Goal: Find specific page/section: Find specific page/section

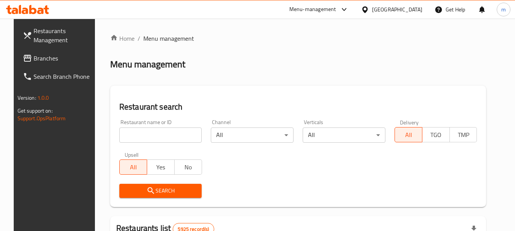
click at [419, 10] on div "[GEOGRAPHIC_DATA]" at bounding box center [397, 9] width 50 height 8
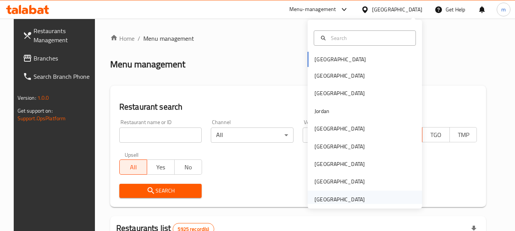
click at [338, 198] on div "[GEOGRAPHIC_DATA]" at bounding box center [340, 200] width 50 height 8
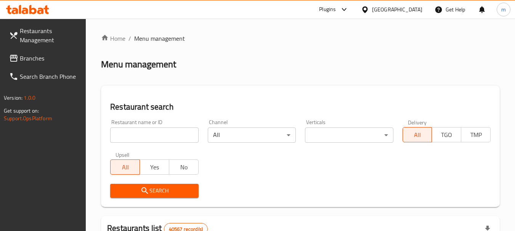
click at [31, 60] on span "Branches" at bounding box center [50, 58] width 60 height 9
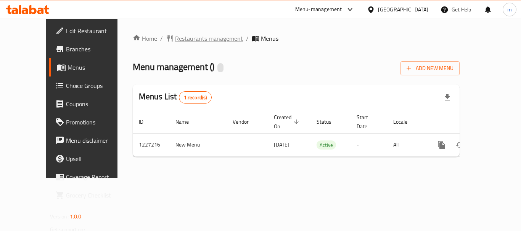
click at [175, 39] on span "Restaurants management" at bounding box center [209, 38] width 68 height 9
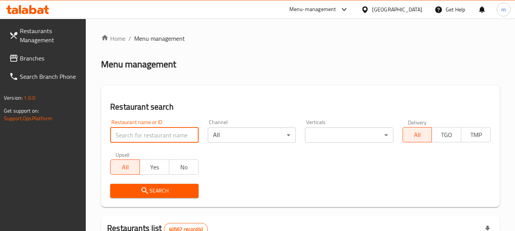
click at [157, 135] on input "search" at bounding box center [154, 135] width 88 height 15
paste input "675951"
type input "675951"
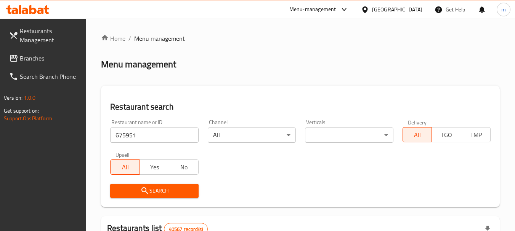
click at [158, 192] on span "Search" at bounding box center [154, 191] width 76 height 10
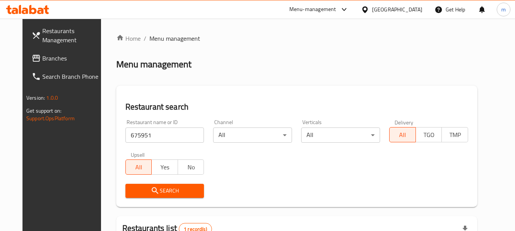
click at [164, 183] on div "Search" at bounding box center [165, 191] width 88 height 23
click at [165, 187] on span "Search" at bounding box center [165, 191] width 67 height 10
click at [166, 187] on span "Search" at bounding box center [165, 191] width 67 height 10
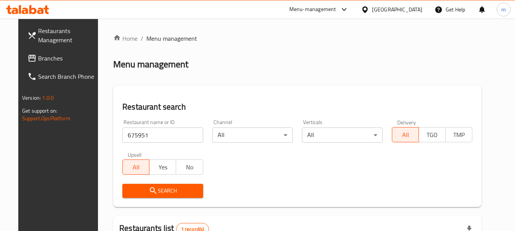
click at [405, 6] on div "[GEOGRAPHIC_DATA]" at bounding box center [397, 9] width 50 height 8
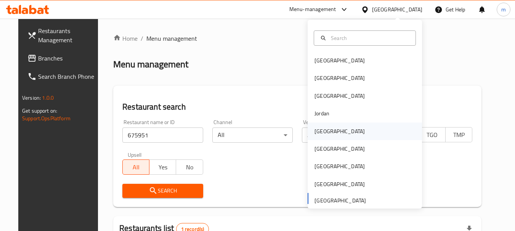
click at [320, 137] on div "[GEOGRAPHIC_DATA]" at bounding box center [340, 132] width 63 height 18
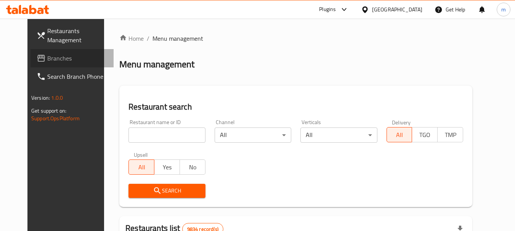
click at [50, 61] on span "Branches" at bounding box center [77, 58] width 60 height 9
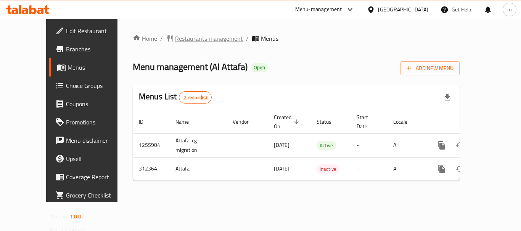
click at [175, 37] on span "Restaurants management" at bounding box center [209, 38] width 68 height 9
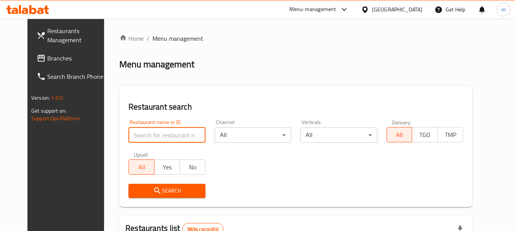
click at [162, 137] on input "search" at bounding box center [167, 135] width 77 height 15
paste input "629081"
type input "629081"
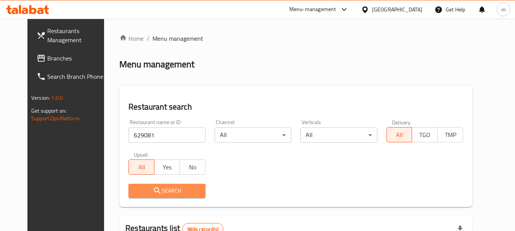
click at [156, 197] on button "Search" at bounding box center [167, 191] width 77 height 14
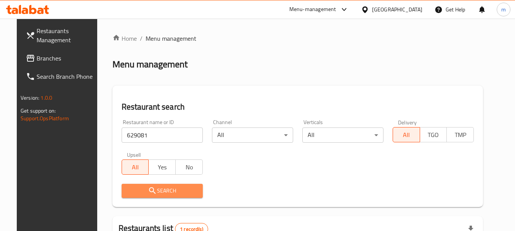
click at [173, 188] on span "Search" at bounding box center [162, 191] width 69 height 10
click at [151, 186] on span "Search" at bounding box center [162, 191] width 69 height 10
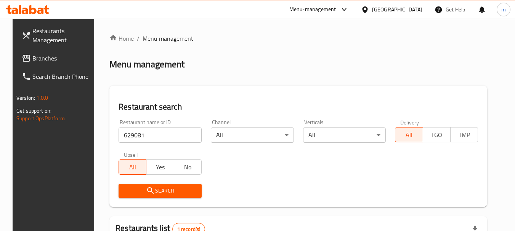
click at [35, 56] on span "Branches" at bounding box center [62, 58] width 60 height 9
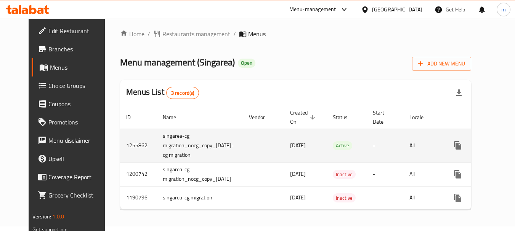
scroll to position [10, 0]
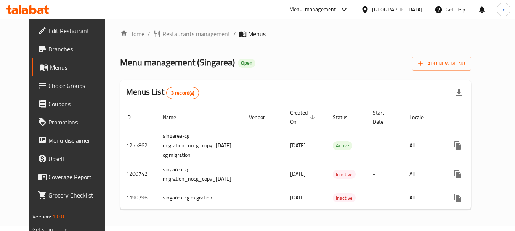
click at [168, 31] on span "Restaurants management" at bounding box center [196, 33] width 68 height 9
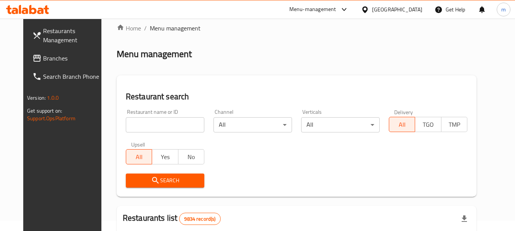
click at [151, 124] on input "search" at bounding box center [165, 124] width 79 height 15
paste input "623221"
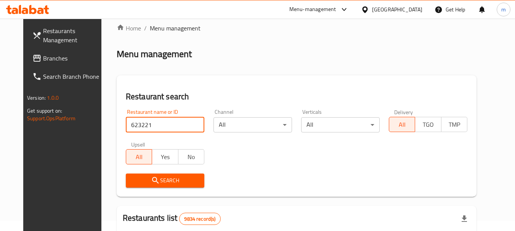
type input "623221"
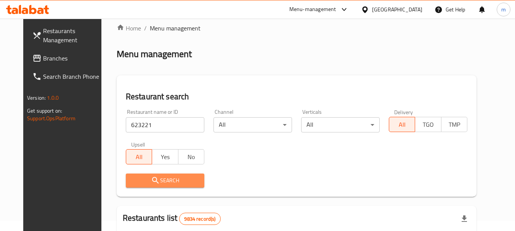
click at [151, 177] on icon "submit" at bounding box center [155, 180] width 9 height 9
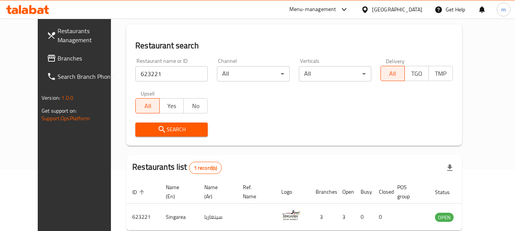
scroll to position [102, 0]
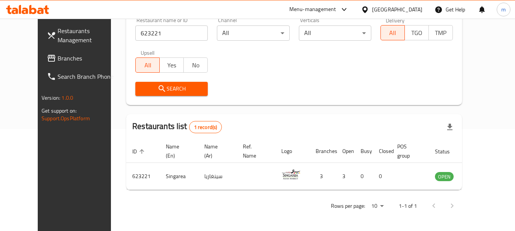
click at [407, 6] on div "[GEOGRAPHIC_DATA]" at bounding box center [397, 9] width 50 height 8
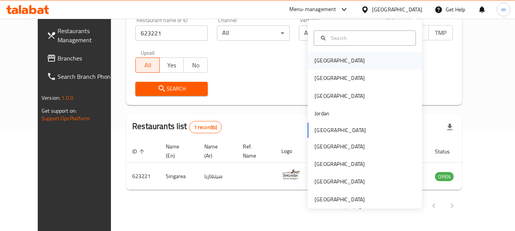
click at [315, 64] on div "[GEOGRAPHIC_DATA]" at bounding box center [340, 60] width 50 height 8
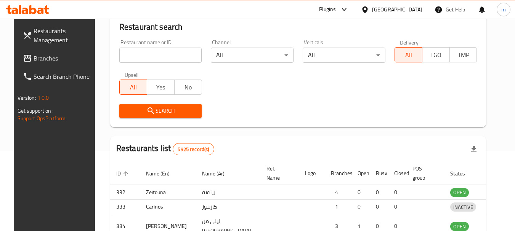
scroll to position [102, 0]
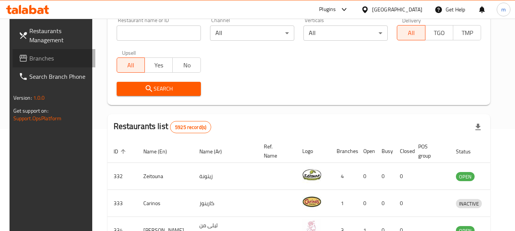
click at [32, 58] on span "Branches" at bounding box center [59, 58] width 60 height 9
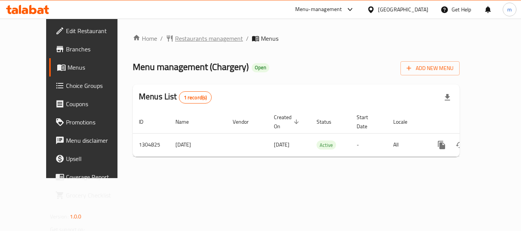
click at [188, 40] on span "Restaurants management" at bounding box center [209, 38] width 68 height 9
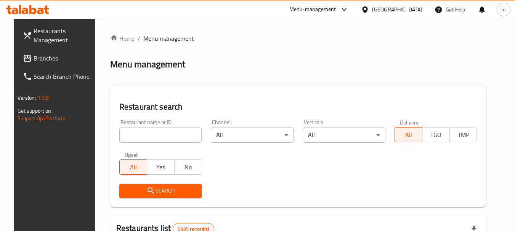
click at [169, 132] on input "search" at bounding box center [160, 135] width 83 height 15
paste input "692727"
type input "692727"
click at [167, 190] on span "Search" at bounding box center [160, 191] width 71 height 10
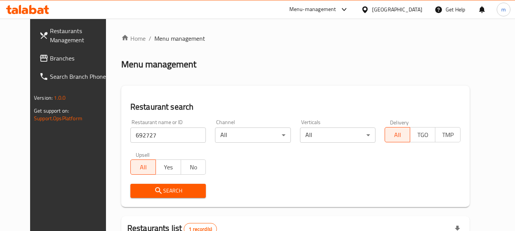
click at [159, 194] on span "Search" at bounding box center [169, 191] width 64 height 10
click at [154, 191] on icon "submit" at bounding box center [158, 190] width 9 height 9
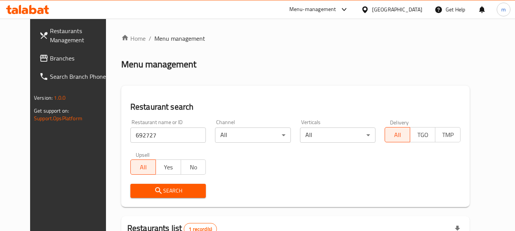
click at [154, 191] on icon "submit" at bounding box center [158, 190] width 9 height 9
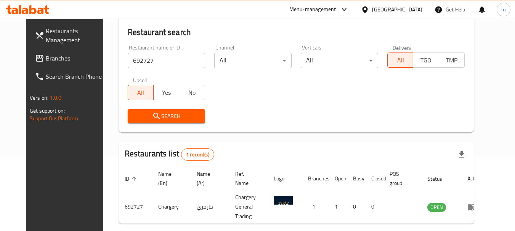
scroll to position [76, 0]
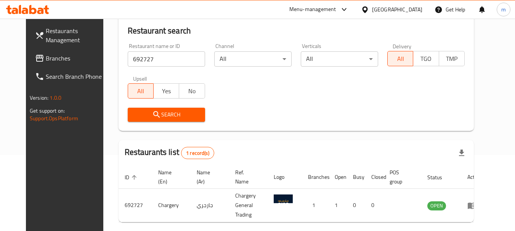
click at [167, 117] on span "Search" at bounding box center [166, 115] width 65 height 10
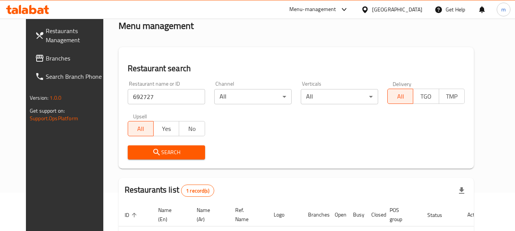
scroll to position [38, 0]
click at [414, 8] on div "Bahrain" at bounding box center [397, 9] width 50 height 8
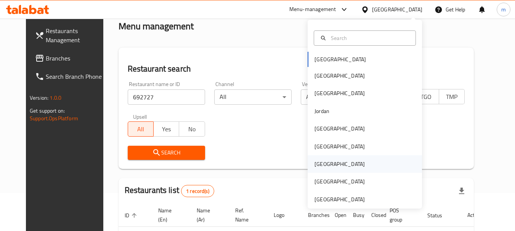
click at [318, 164] on div "[GEOGRAPHIC_DATA]" at bounding box center [340, 164] width 50 height 8
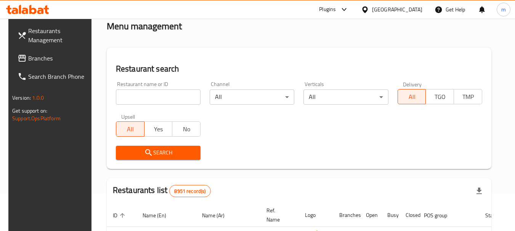
click at [31, 59] on span "Branches" at bounding box center [58, 58] width 60 height 9
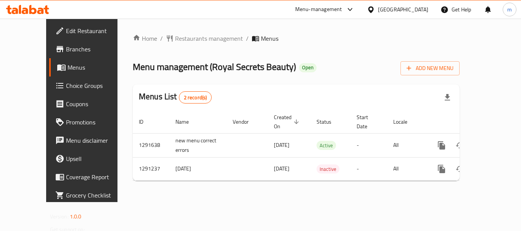
click at [179, 40] on span "Restaurants management" at bounding box center [209, 38] width 68 height 9
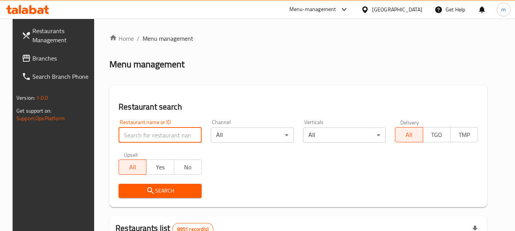
click at [141, 132] on input "search" at bounding box center [160, 135] width 83 height 15
paste input "698502"
type input "698502"
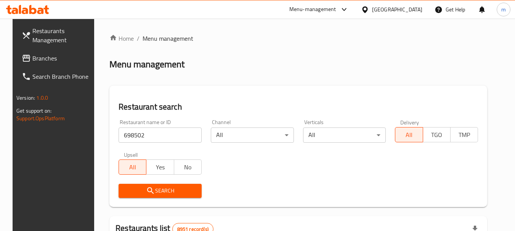
click at [156, 192] on span "Search" at bounding box center [160, 191] width 71 height 10
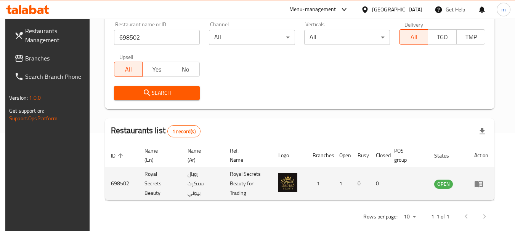
scroll to position [109, 0]
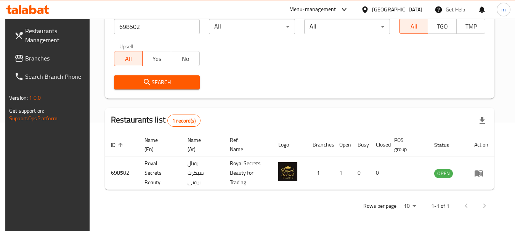
click at [25, 58] on span "Branches" at bounding box center [55, 58] width 60 height 9
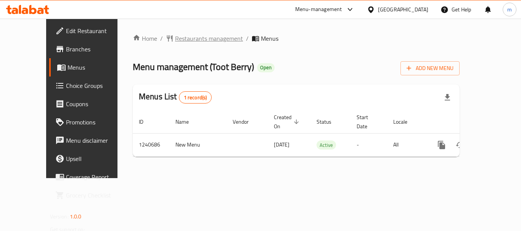
click at [197, 43] on span "Restaurants management" at bounding box center [209, 38] width 68 height 9
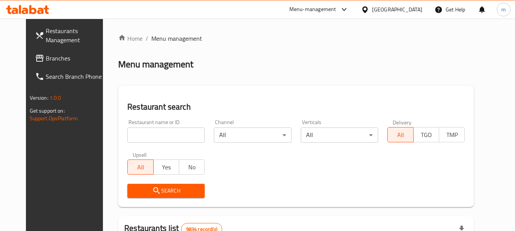
click at [153, 134] on input "search" at bounding box center [165, 135] width 77 height 15
paste input "680428"
type input "680428"
click at [158, 188] on span "Search" at bounding box center [165, 191] width 65 height 10
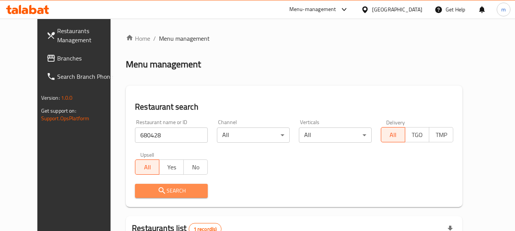
click at [158, 188] on span "Search" at bounding box center [171, 191] width 61 height 10
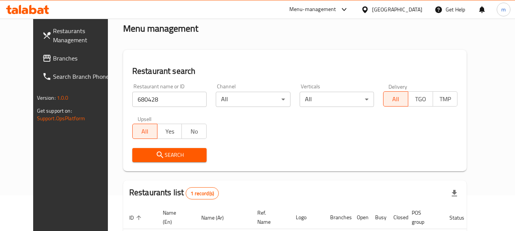
scroll to position [99, 0]
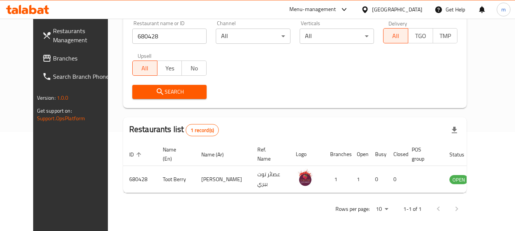
click at [177, 96] on span "Search" at bounding box center [169, 92] width 62 height 10
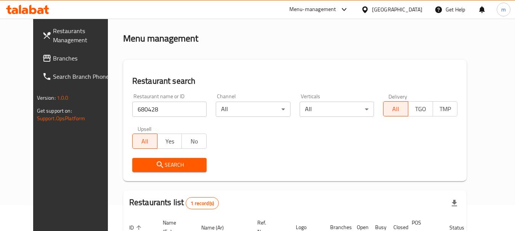
scroll to position [23, 0]
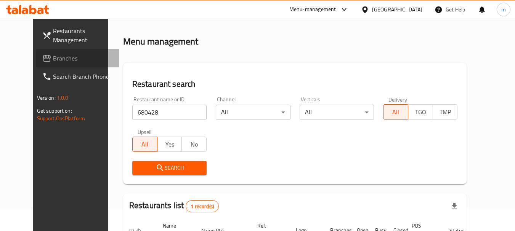
click at [53, 58] on span "Branches" at bounding box center [83, 58] width 60 height 9
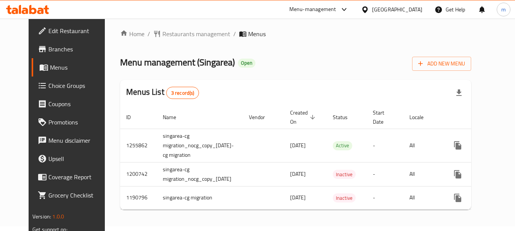
scroll to position [10, 0]
click at [164, 29] on span "Restaurants management" at bounding box center [196, 33] width 68 height 9
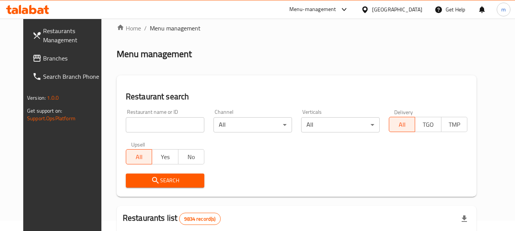
click at [161, 127] on input "search" at bounding box center [165, 124] width 79 height 15
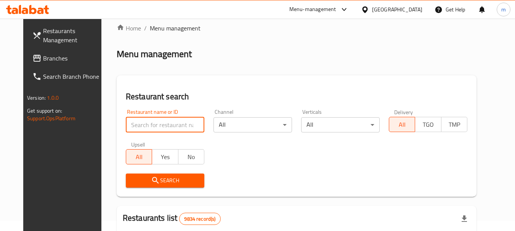
paste input "623221"
type input "623221"
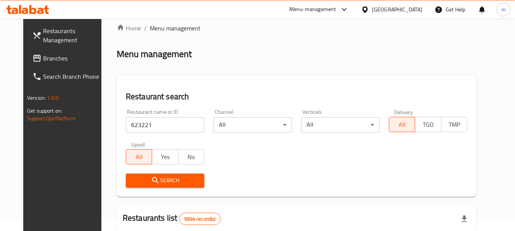
drag, startPoint x: 132, startPoint y: 173, endPoint x: 134, endPoint y: 181, distance: 8.4
click at [134, 181] on span "Search" at bounding box center [165, 181] width 66 height 10
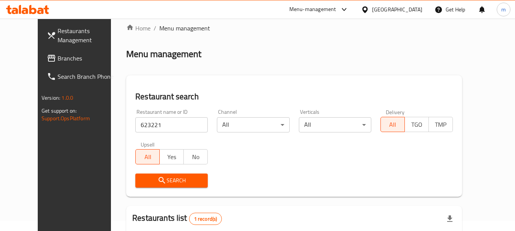
click at [161, 184] on span "Search" at bounding box center [171, 181] width 60 height 10
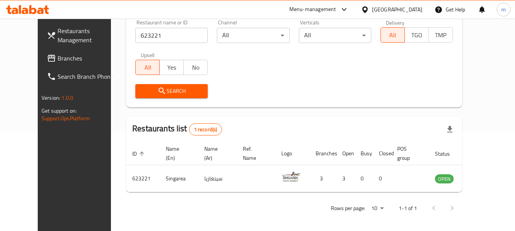
scroll to position [102, 0]
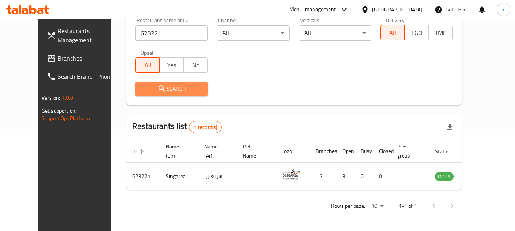
click at [152, 92] on span "Search" at bounding box center [171, 89] width 60 height 10
click at [411, 11] on div "[GEOGRAPHIC_DATA]" at bounding box center [397, 9] width 50 height 8
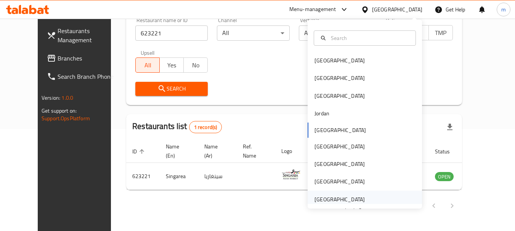
click at [340, 200] on div "[GEOGRAPHIC_DATA]" at bounding box center [340, 200] width 50 height 8
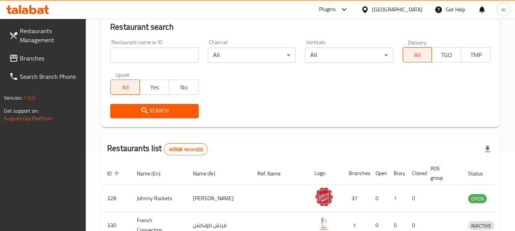
scroll to position [102, 0]
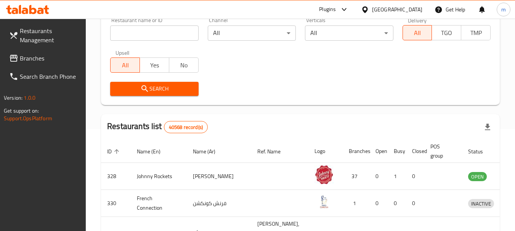
click at [27, 59] on span "Branches" at bounding box center [50, 58] width 60 height 9
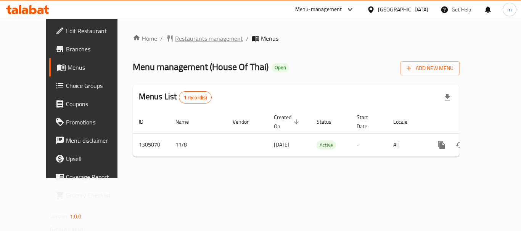
click at [175, 39] on span "Restaurants management" at bounding box center [209, 38] width 68 height 9
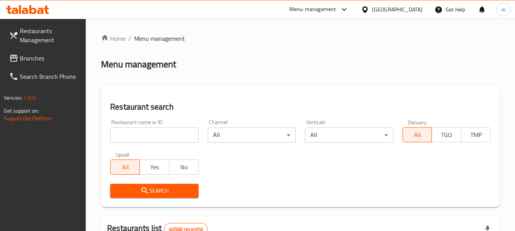
click at [155, 131] on input "search" at bounding box center [154, 135] width 88 height 15
paste input "703527"
type input "703527"
click at [154, 194] on span "Search" at bounding box center [154, 191] width 76 height 10
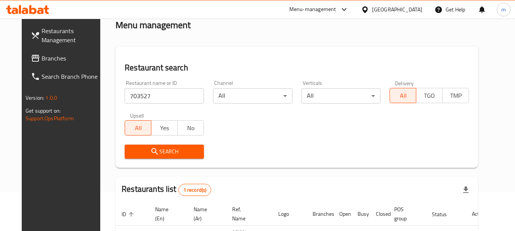
scroll to position [26, 0]
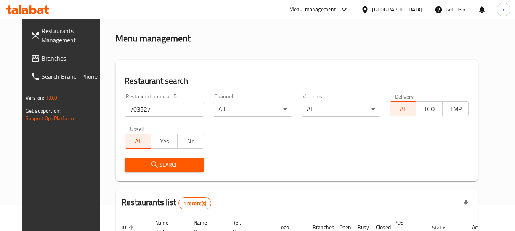
click at [387, 8] on div "United Arab Emirates" at bounding box center [397, 9] width 50 height 8
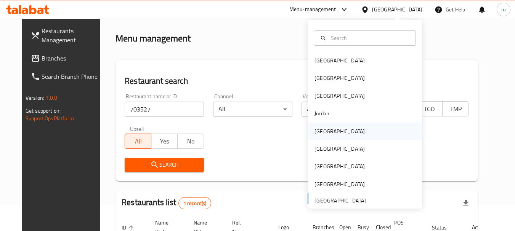
click at [315, 130] on div "[GEOGRAPHIC_DATA]" at bounding box center [340, 131] width 50 height 8
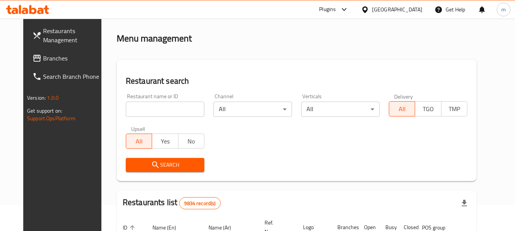
click at [43, 60] on span "Branches" at bounding box center [73, 58] width 60 height 9
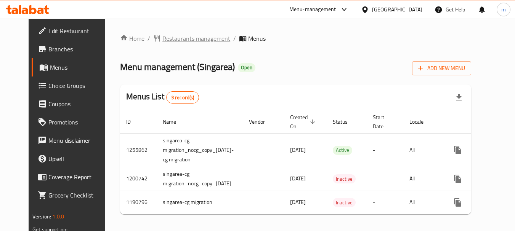
click at [177, 37] on span "Restaurants management" at bounding box center [196, 38] width 68 height 9
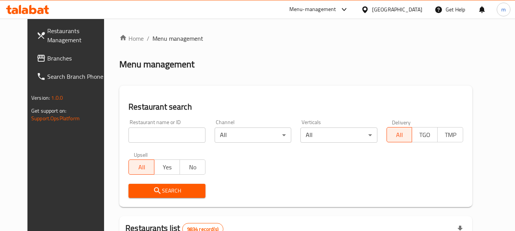
click at [154, 133] on input "search" at bounding box center [167, 135] width 77 height 15
paste input "623221"
type input "623221"
click at [153, 190] on icon "submit" at bounding box center [157, 190] width 9 height 9
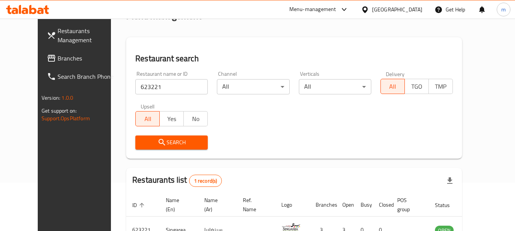
scroll to position [102, 0]
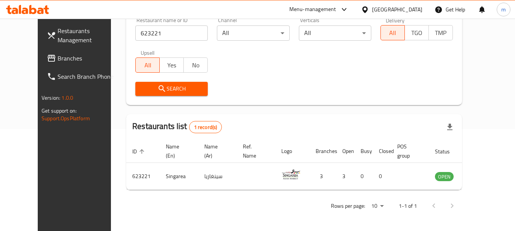
click at [408, 6] on div "[GEOGRAPHIC_DATA]" at bounding box center [397, 9] width 50 height 8
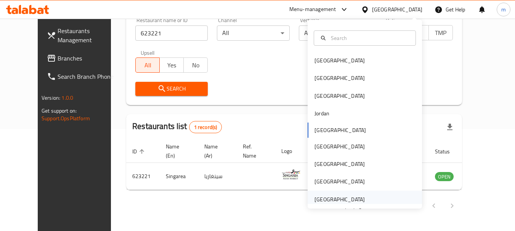
click at [334, 200] on div "United Arab Emirates" at bounding box center [340, 200] width 50 height 8
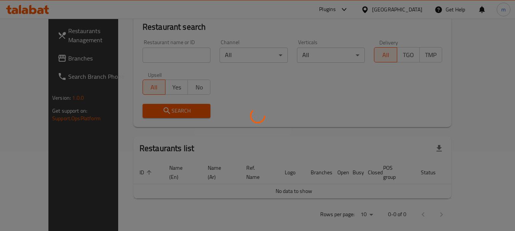
scroll to position [102, 0]
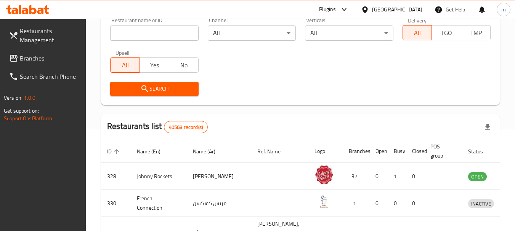
click at [28, 54] on span "Branches" at bounding box center [50, 58] width 60 height 9
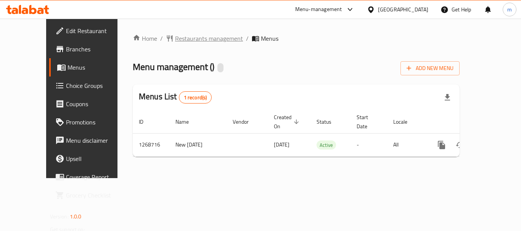
click at [175, 40] on span "Restaurants management" at bounding box center [209, 38] width 68 height 9
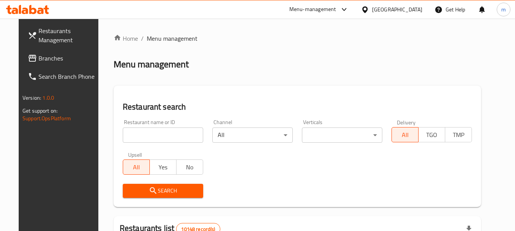
click at [149, 133] on input "search" at bounding box center [163, 135] width 80 height 15
paste input "688276"
type input "688276"
click at [149, 194] on icon "submit" at bounding box center [153, 190] width 9 height 9
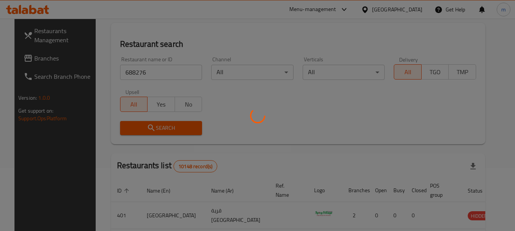
scroll to position [76, 0]
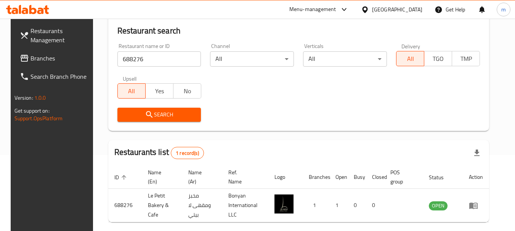
click at [409, 9] on div "[GEOGRAPHIC_DATA]" at bounding box center [397, 9] width 50 height 8
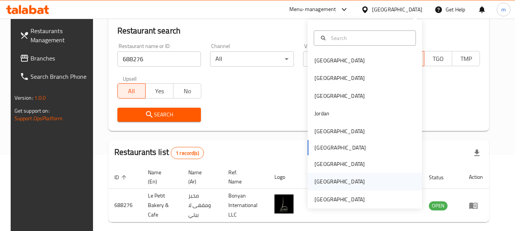
scroll to position [4, 0]
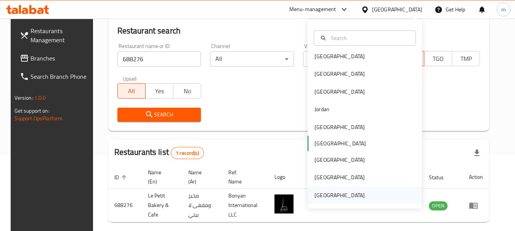
click at [336, 193] on div "[GEOGRAPHIC_DATA]" at bounding box center [340, 195] width 50 height 8
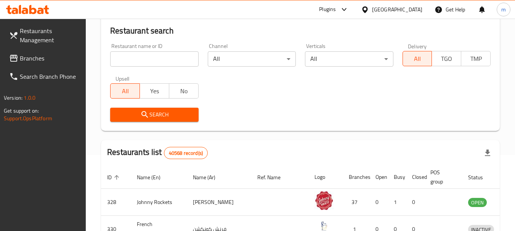
click at [36, 58] on span "Branches" at bounding box center [50, 58] width 60 height 9
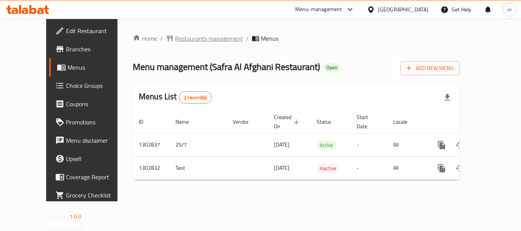
click at [182, 43] on span "Restaurants management" at bounding box center [209, 38] width 68 height 9
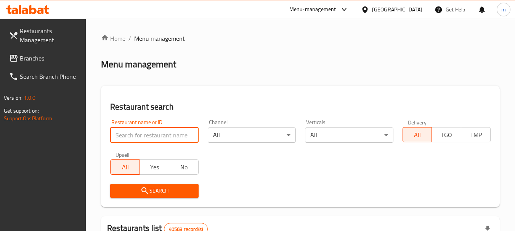
click at [153, 137] on input "search" at bounding box center [154, 135] width 88 height 15
paste input "702564"
type input "702564"
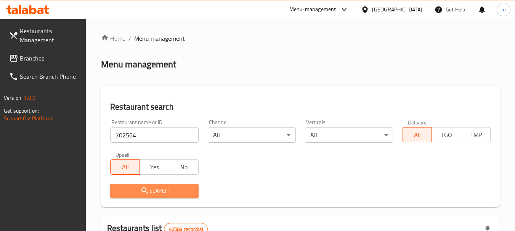
click at [146, 193] on icon "submit" at bounding box center [144, 190] width 9 height 9
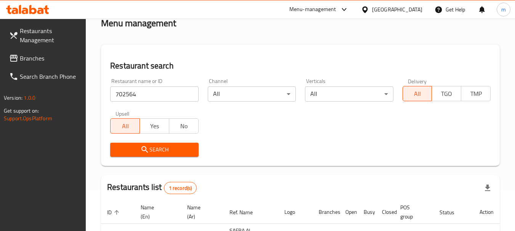
scroll to position [114, 0]
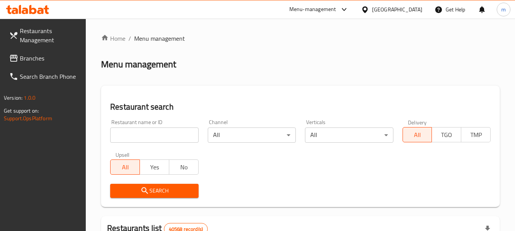
click at [399, 8] on div "[GEOGRAPHIC_DATA]" at bounding box center [397, 9] width 50 height 8
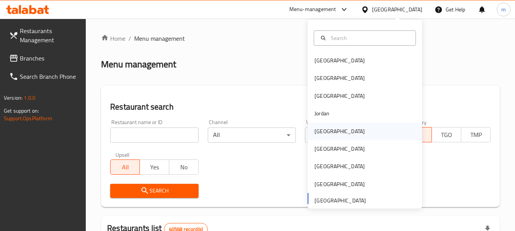
click at [315, 129] on div "[GEOGRAPHIC_DATA]" at bounding box center [340, 131] width 50 height 8
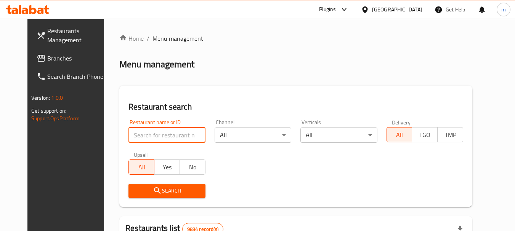
click at [143, 138] on input "search" at bounding box center [167, 135] width 77 height 15
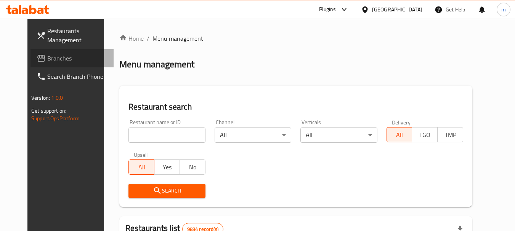
click at [47, 60] on span "Branches" at bounding box center [77, 58] width 60 height 9
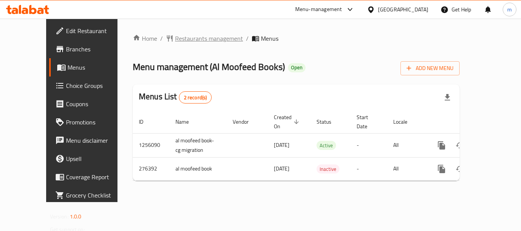
click at [175, 39] on span "Restaurants management" at bounding box center [209, 38] width 68 height 9
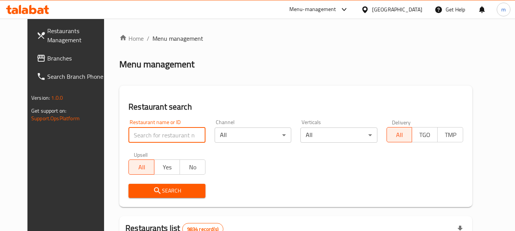
click at [169, 134] on input "search" at bounding box center [167, 135] width 77 height 15
paste input "628006"
type input "628006"
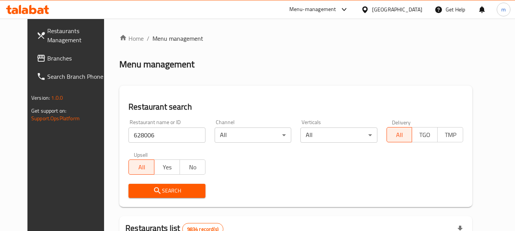
click at [153, 187] on span "Search" at bounding box center [167, 191] width 64 height 10
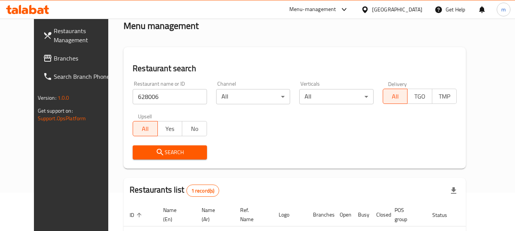
scroll to position [99, 0]
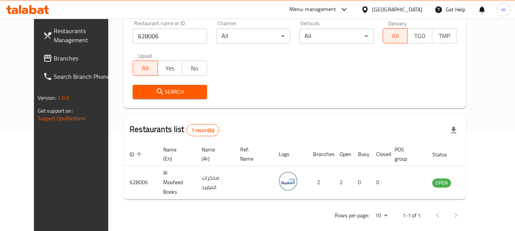
click at [410, 10] on div "[GEOGRAPHIC_DATA]" at bounding box center [397, 9] width 50 height 8
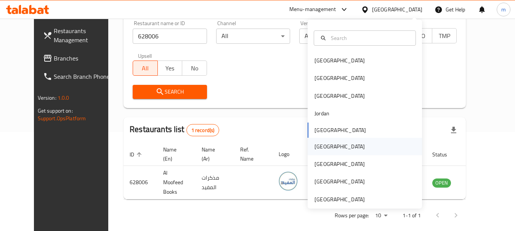
click at [318, 147] on div "[GEOGRAPHIC_DATA]" at bounding box center [340, 147] width 50 height 8
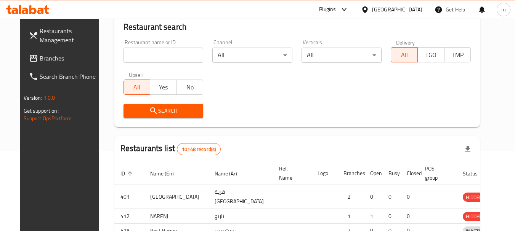
scroll to position [99, 0]
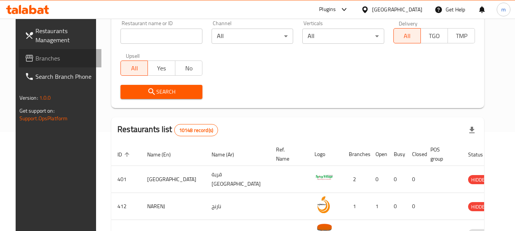
click at [35, 57] on span "Branches" at bounding box center [65, 58] width 60 height 9
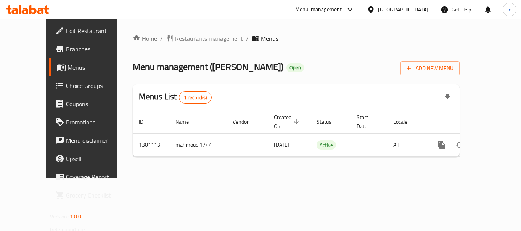
click at [175, 41] on span "Restaurants management" at bounding box center [209, 38] width 68 height 9
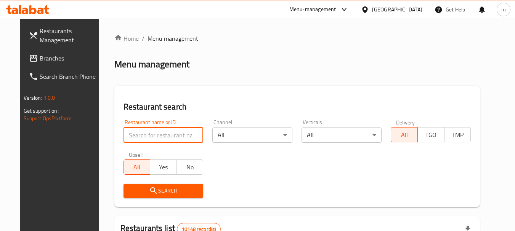
click at [151, 135] on input "search" at bounding box center [164, 135] width 80 height 15
paste input "701902"
type input "701902"
click at [149, 192] on icon "submit" at bounding box center [153, 190] width 9 height 9
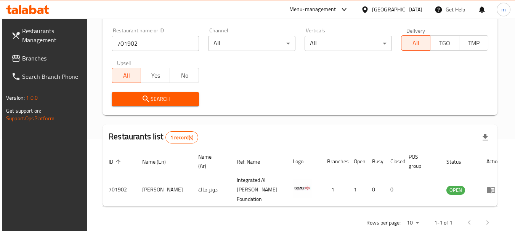
scroll to position [109, 0]
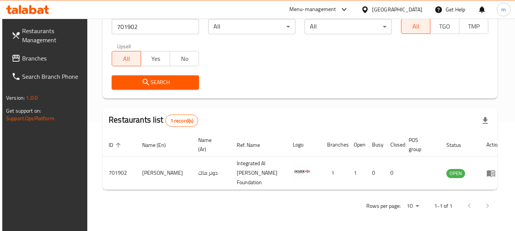
click at [372, 8] on div at bounding box center [366, 9] width 11 height 8
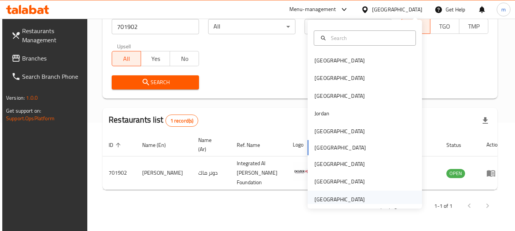
click at [326, 198] on div "[GEOGRAPHIC_DATA]" at bounding box center [340, 200] width 50 height 8
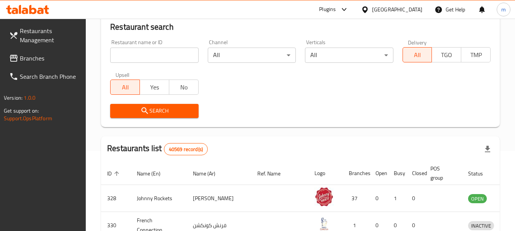
scroll to position [109, 0]
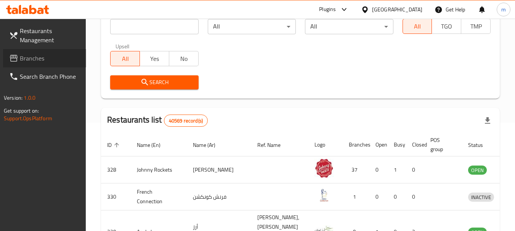
click at [22, 55] on span "Branches" at bounding box center [50, 58] width 60 height 9
